Goal: Task Accomplishment & Management: Complete application form

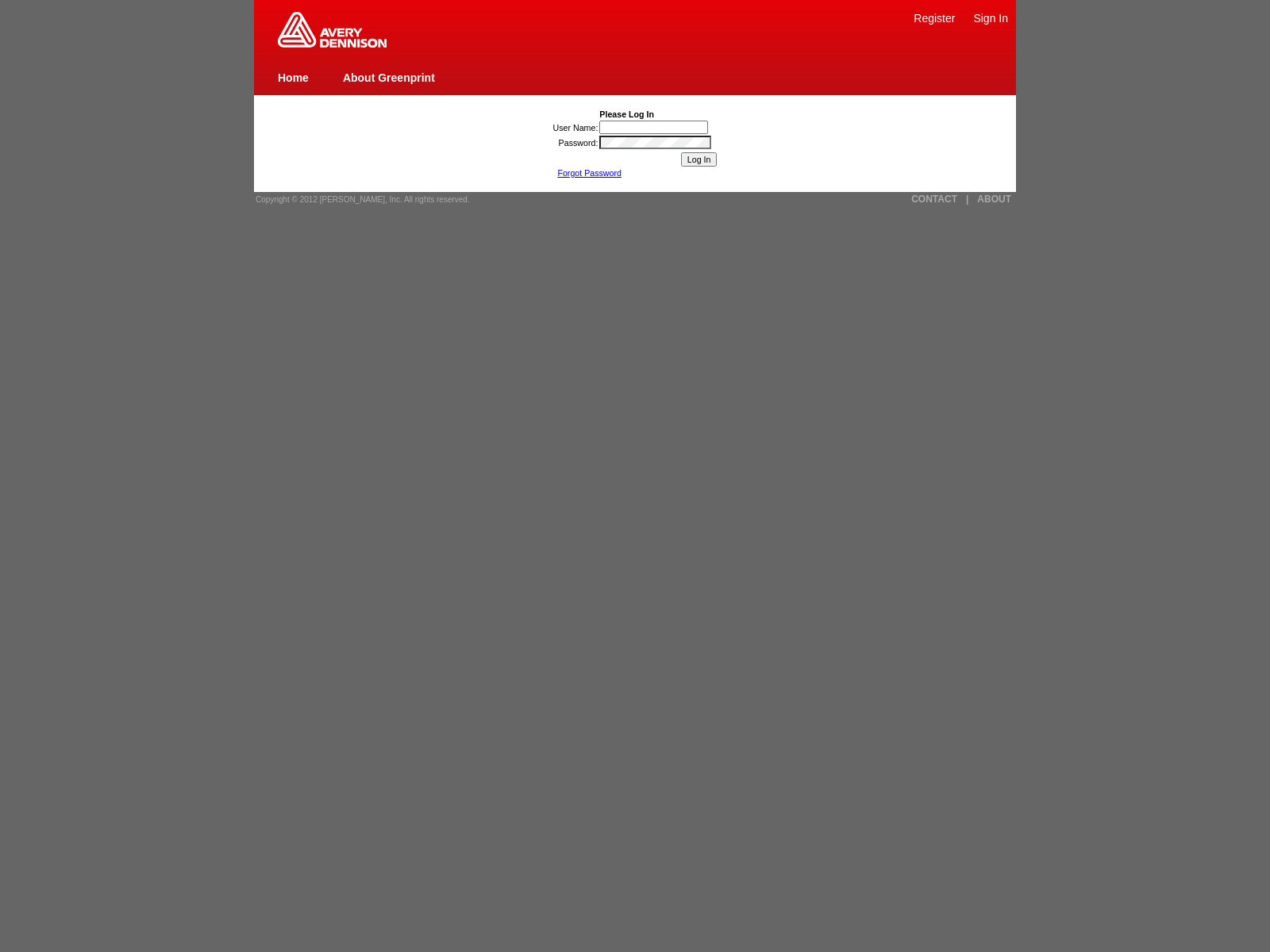
click at [655, 127] on input "User Name:" at bounding box center [654, 127] width 108 height 14
